Goal: Information Seeking & Learning: Check status

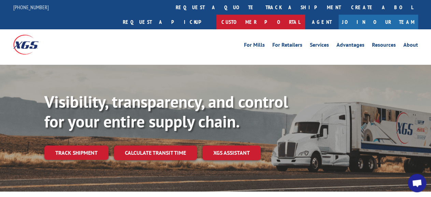
click at [305, 15] on link "Customer Portal" at bounding box center [261, 22] width 89 height 15
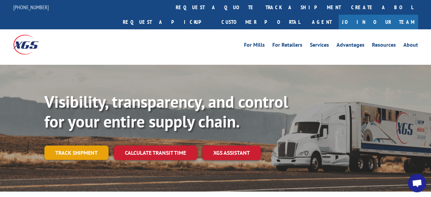
click at [91, 146] on link "Track shipment" at bounding box center [76, 153] width 64 height 14
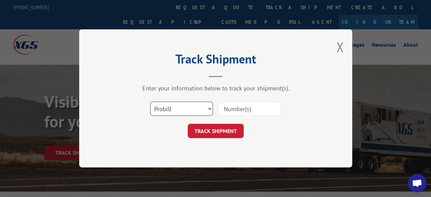
click at [150, 102] on select "Select category... Probill BOL PO" at bounding box center [181, 109] width 63 height 14
select select "bol"
click option "BOL" at bounding box center [0, 0] width 0 height 0
click at [234, 110] on input at bounding box center [249, 109] width 63 height 14
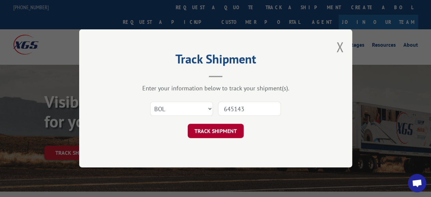
type input "645143"
click at [222, 132] on button "TRACK SHIPMENT" at bounding box center [216, 131] width 56 height 14
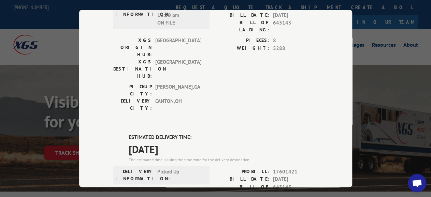
scroll to position [221, 0]
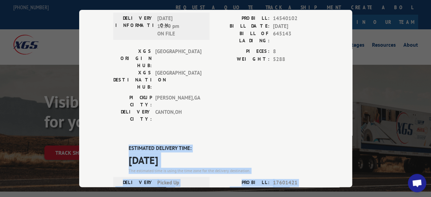
drag, startPoint x: 107, startPoint y: 54, endPoint x: 251, endPoint y: 146, distance: 170.4
click at [216, 165] on div "Track Shipment DELIVERED DELIVERY INFORMATION: PROBILL: 8946280 BILL DATE: [DAT…" at bounding box center [215, 99] width 273 height 178
copy div "ESTIMATED DELIVERY TIME: [DATE] The estimated time is using the time zone for t…"
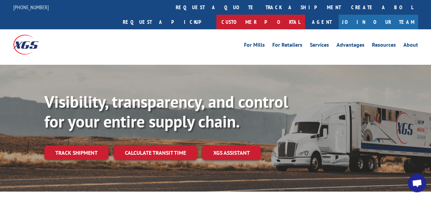
click at [305, 15] on link "Customer Portal" at bounding box center [261, 22] width 89 height 15
